Goal: Transaction & Acquisition: Book appointment/travel/reservation

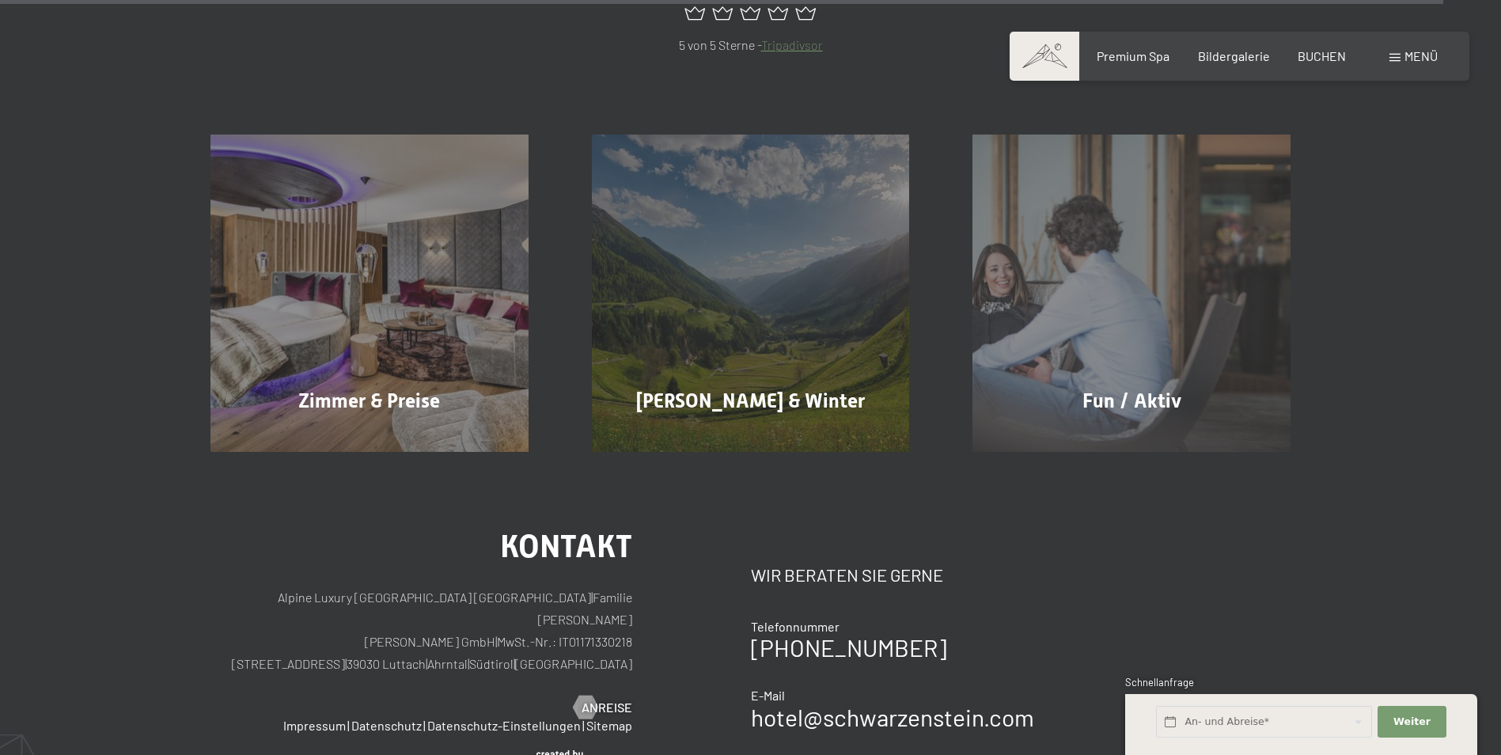
scroll to position [7676, 0]
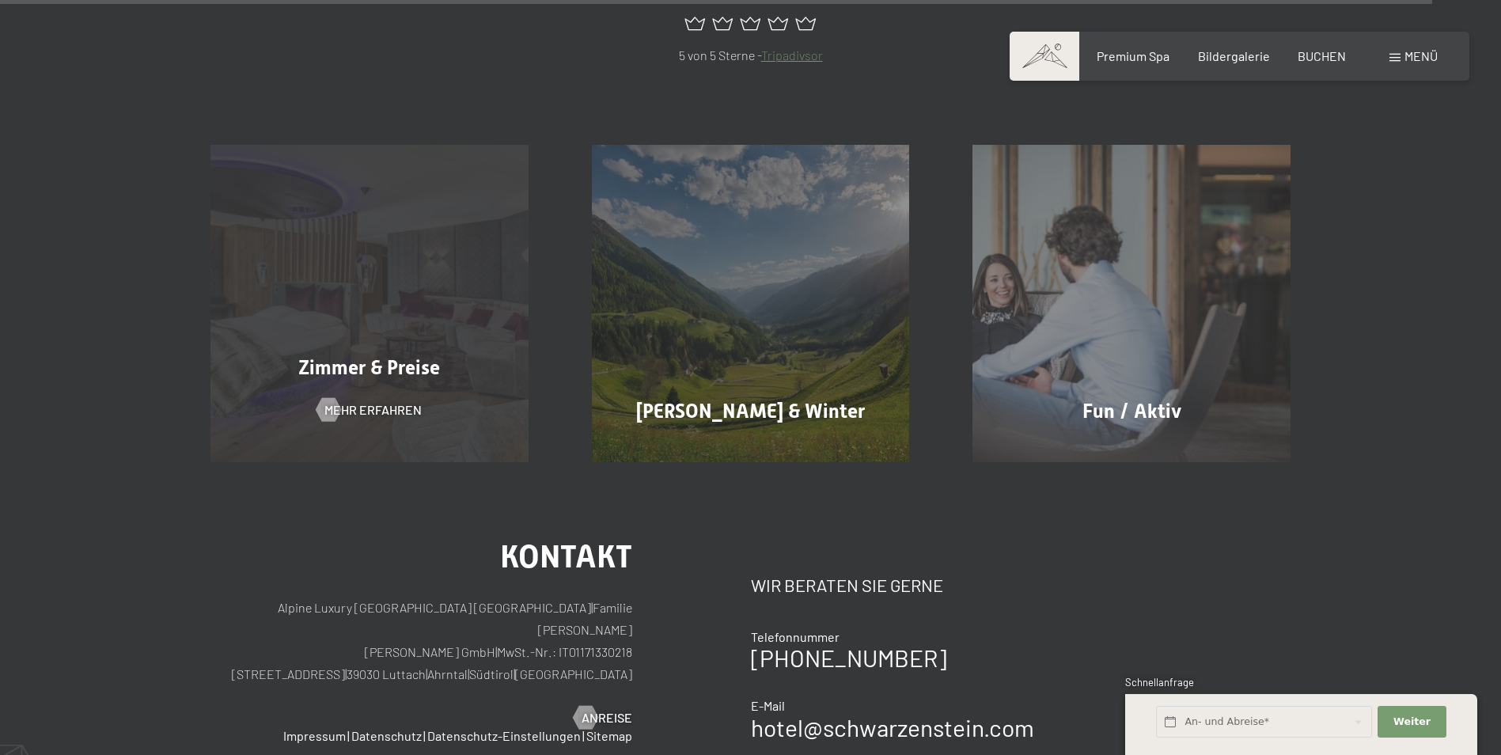
click at [446, 173] on div "Zimmer & Preise Mehr erfahren" at bounding box center [369, 304] width 381 height 318
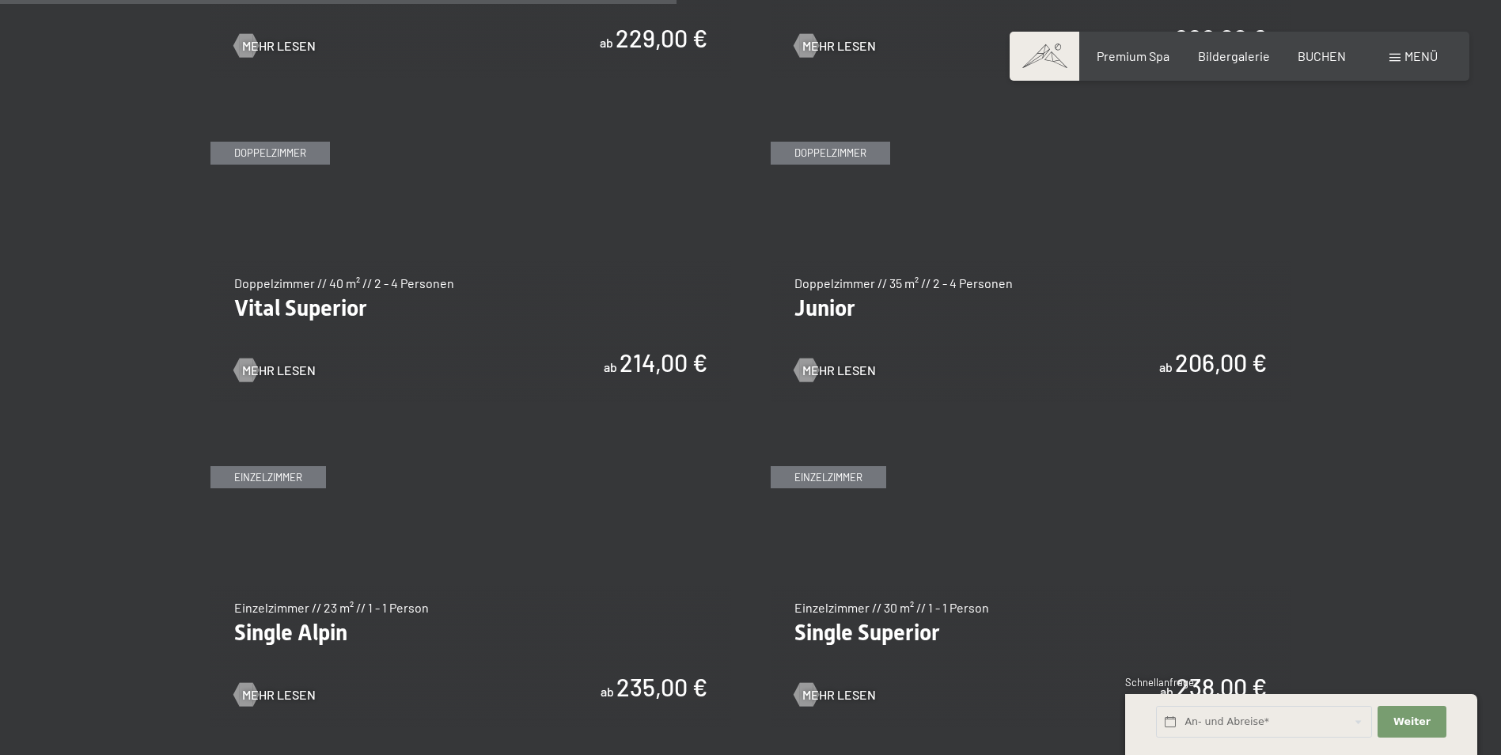
scroll to position [2216, 0]
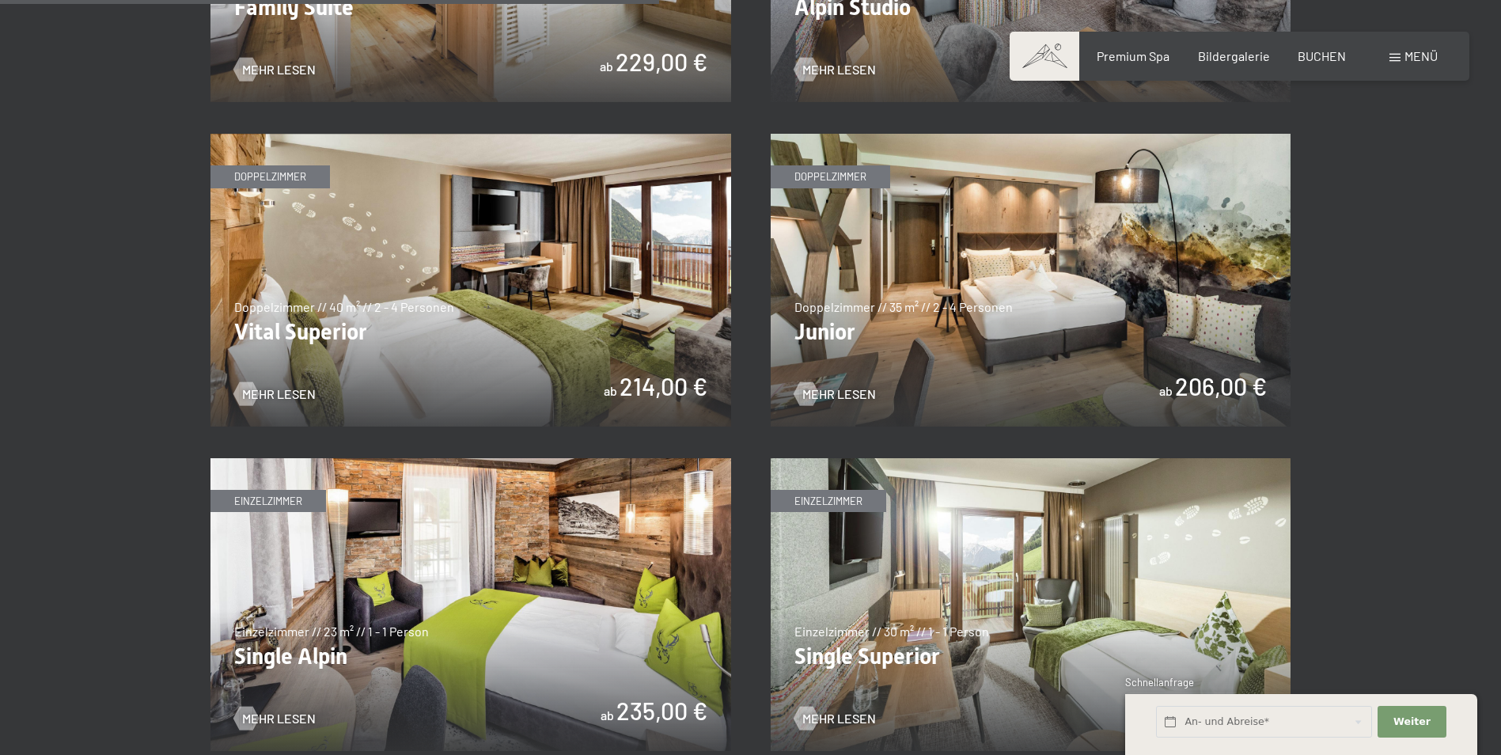
click at [1208, 265] on img at bounding box center [1031, 280] width 521 height 293
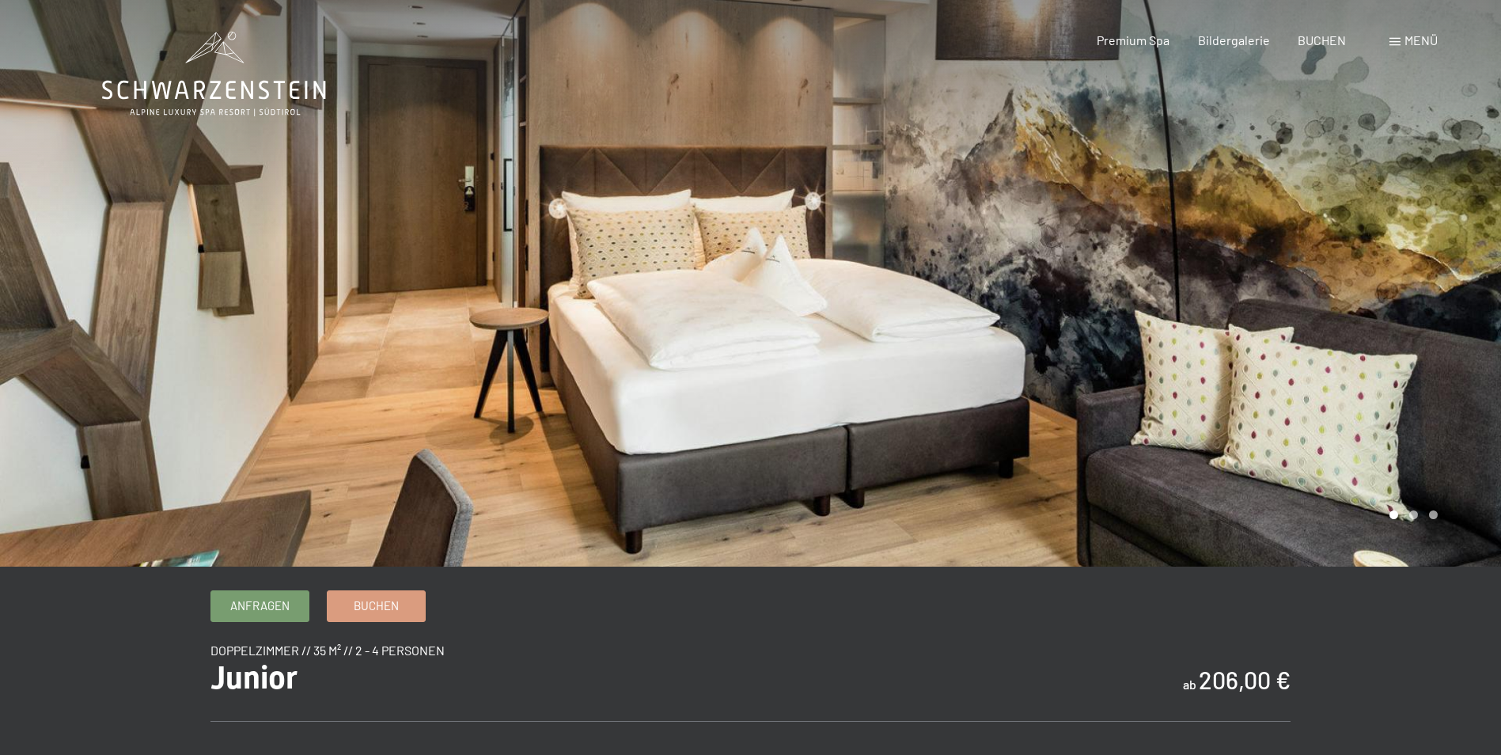
click at [1454, 316] on div at bounding box center [1126, 283] width 751 height 567
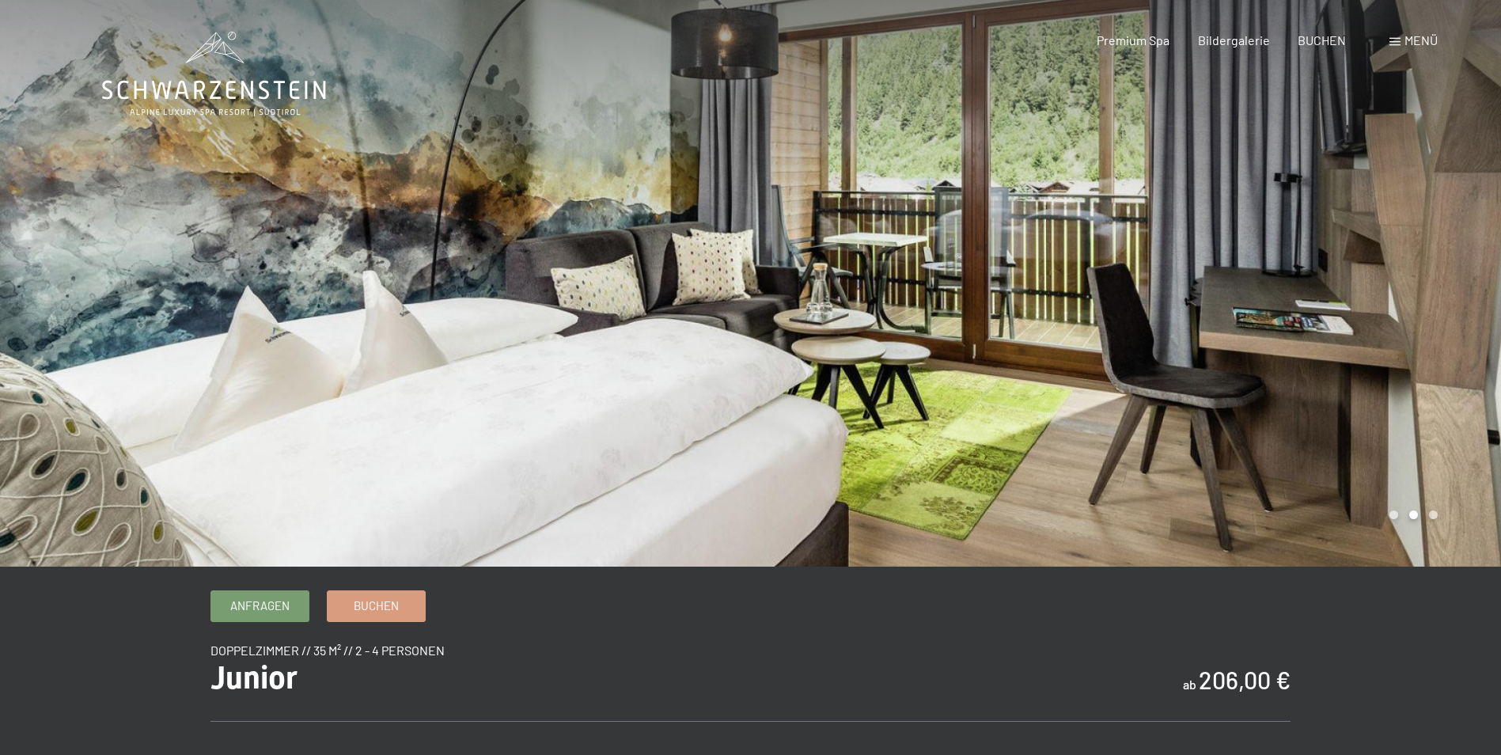
click at [1444, 294] on div at bounding box center [1126, 283] width 751 height 567
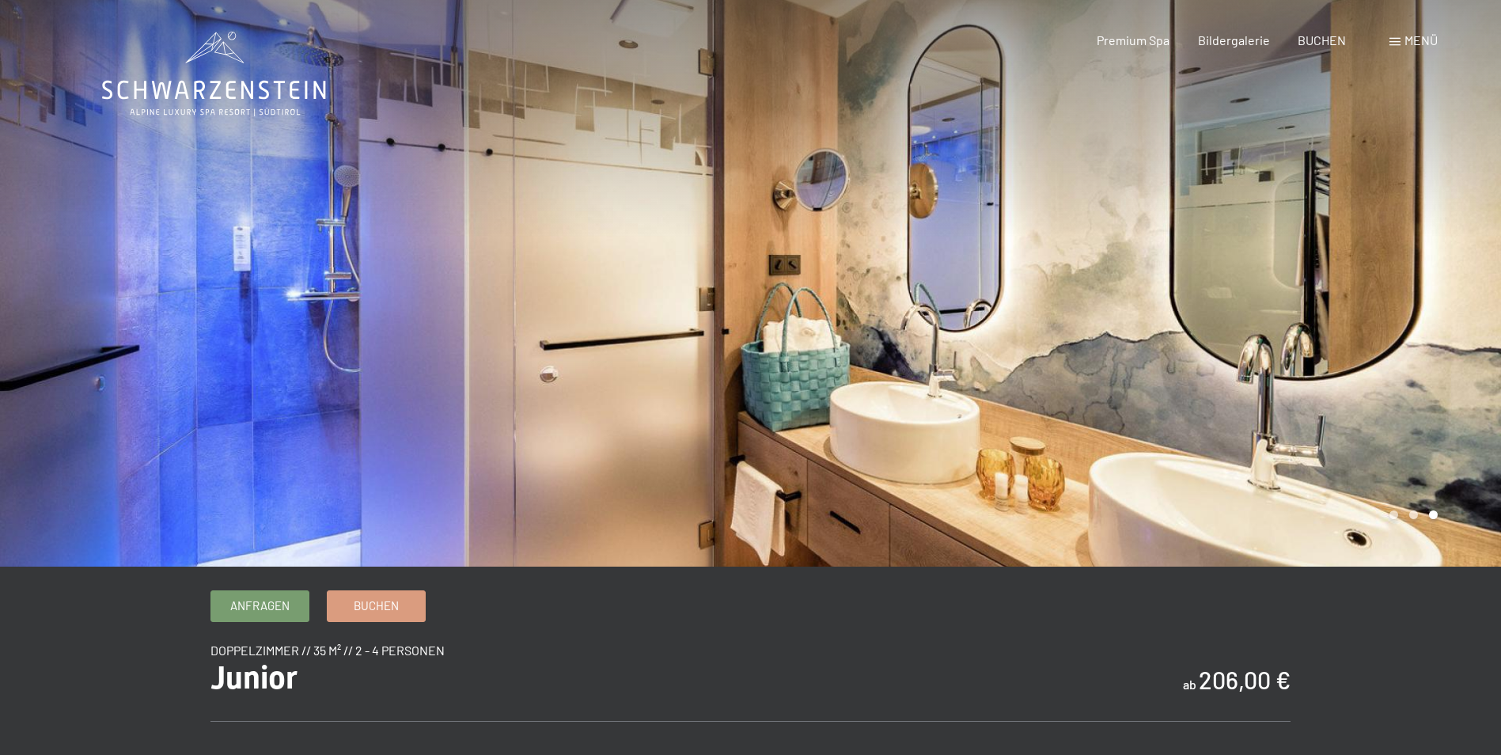
click at [1444, 294] on div at bounding box center [1126, 283] width 751 height 567
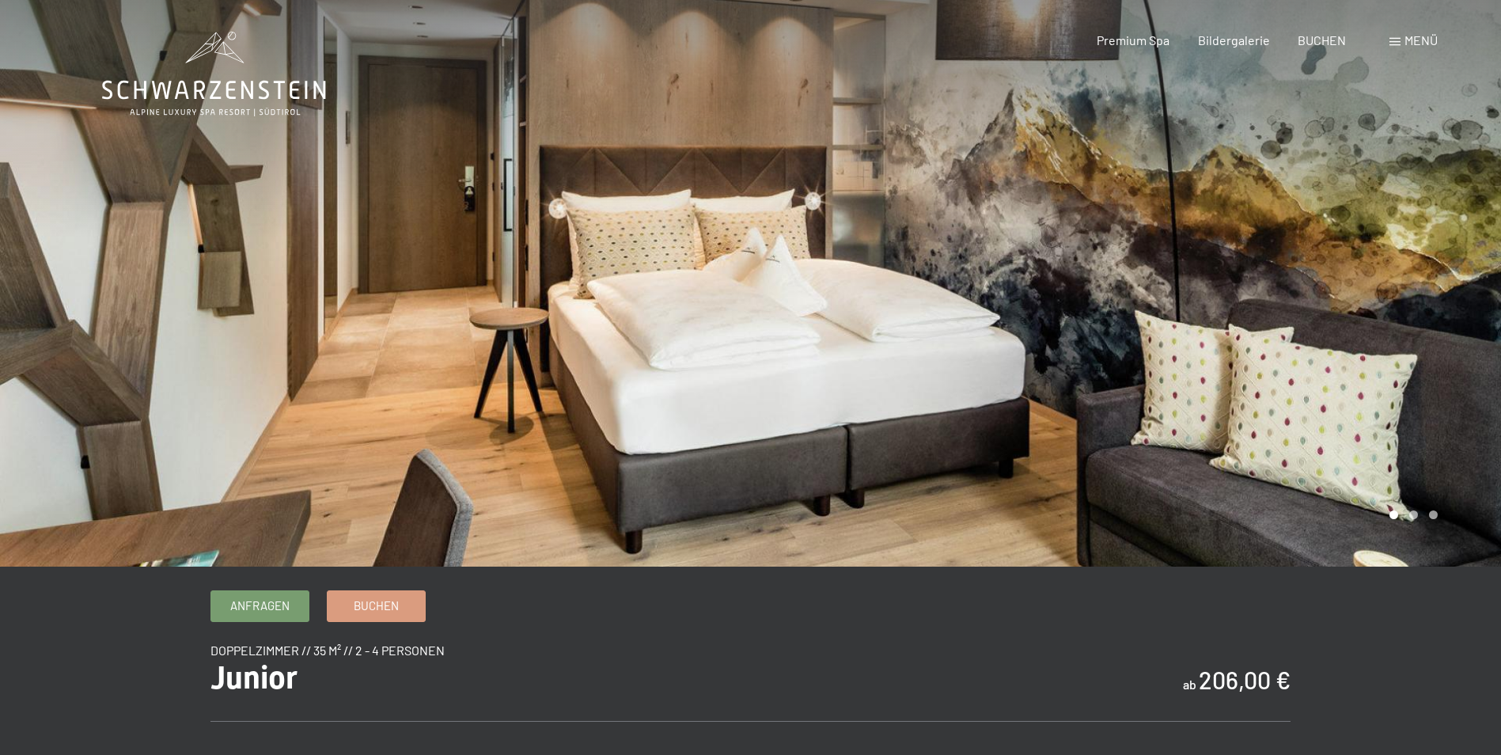
click at [1444, 294] on div at bounding box center [1126, 283] width 751 height 567
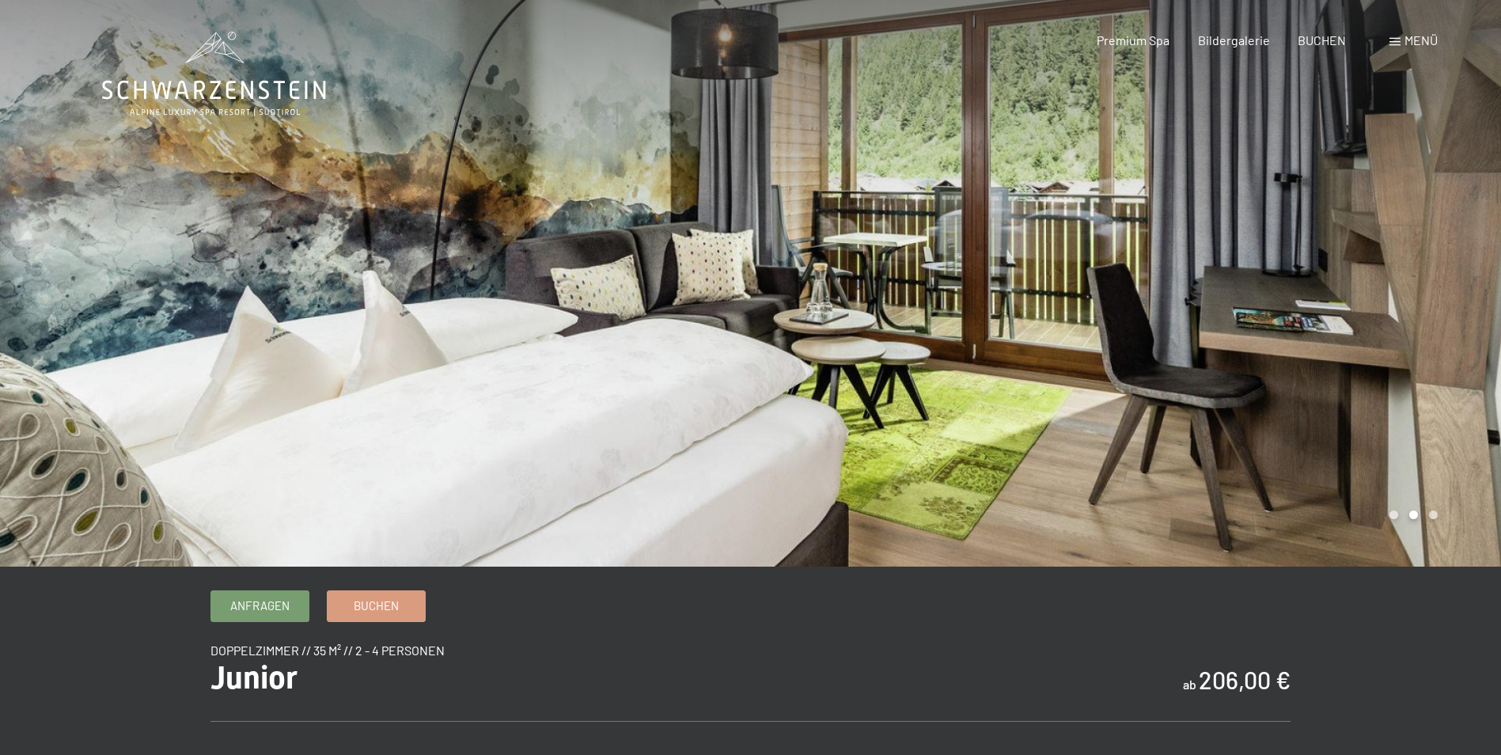
click at [1444, 294] on div at bounding box center [1126, 283] width 751 height 567
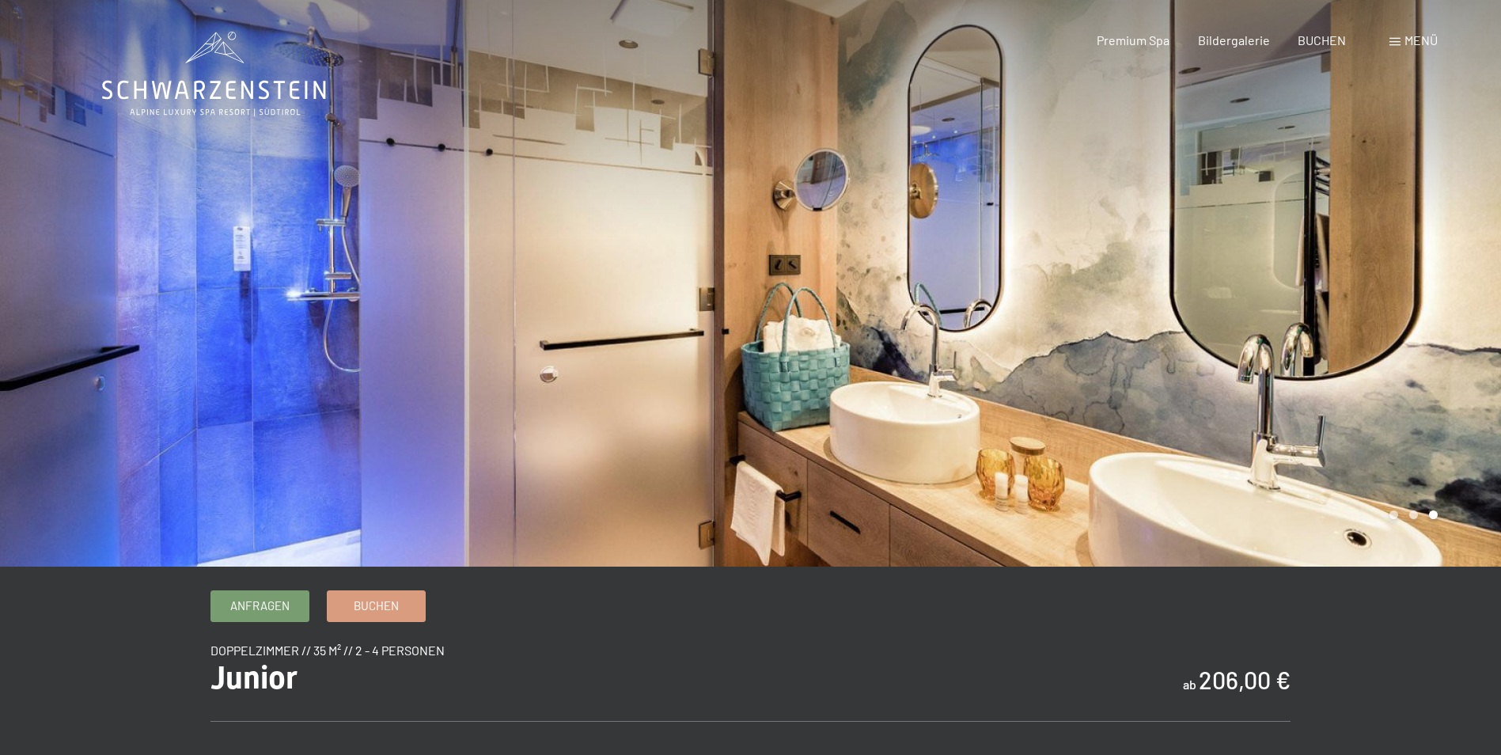
click at [1443, 294] on div at bounding box center [1126, 283] width 751 height 567
